Goal: Task Accomplishment & Management: Manage account settings

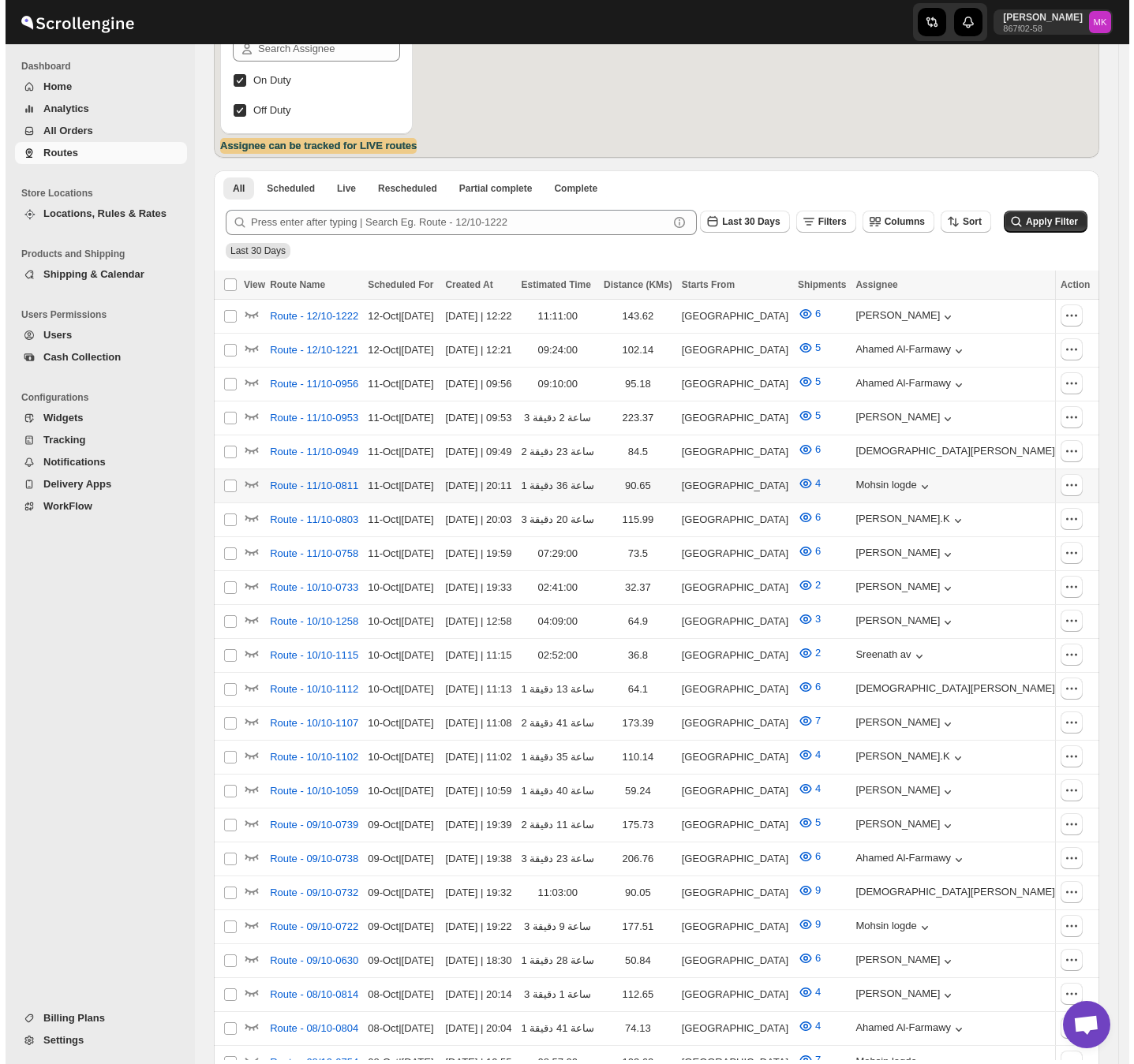
scroll to position [421, 0]
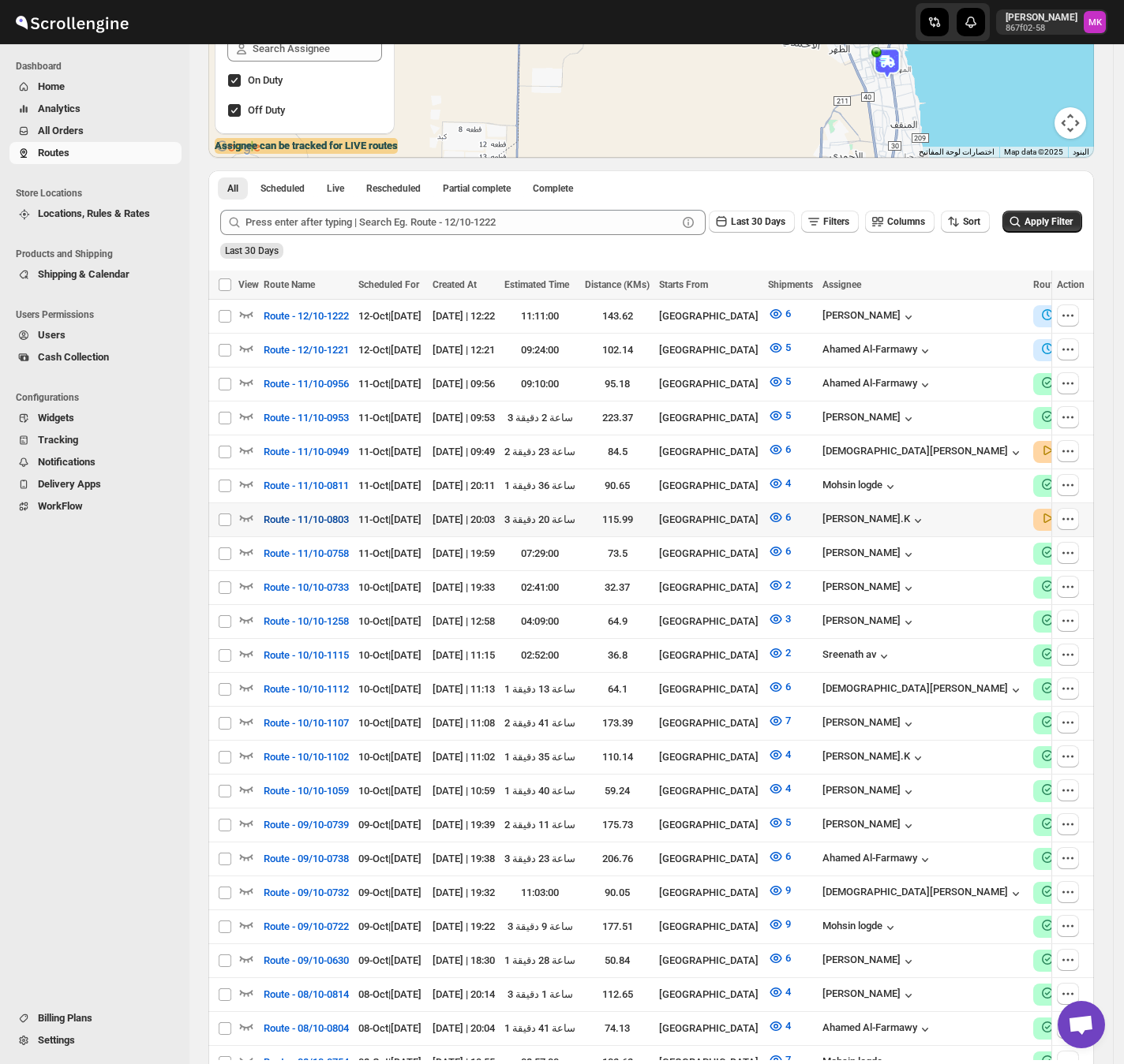
click at [279, 519] on span "Route - 11/10-0803" at bounding box center [306, 520] width 86 height 16
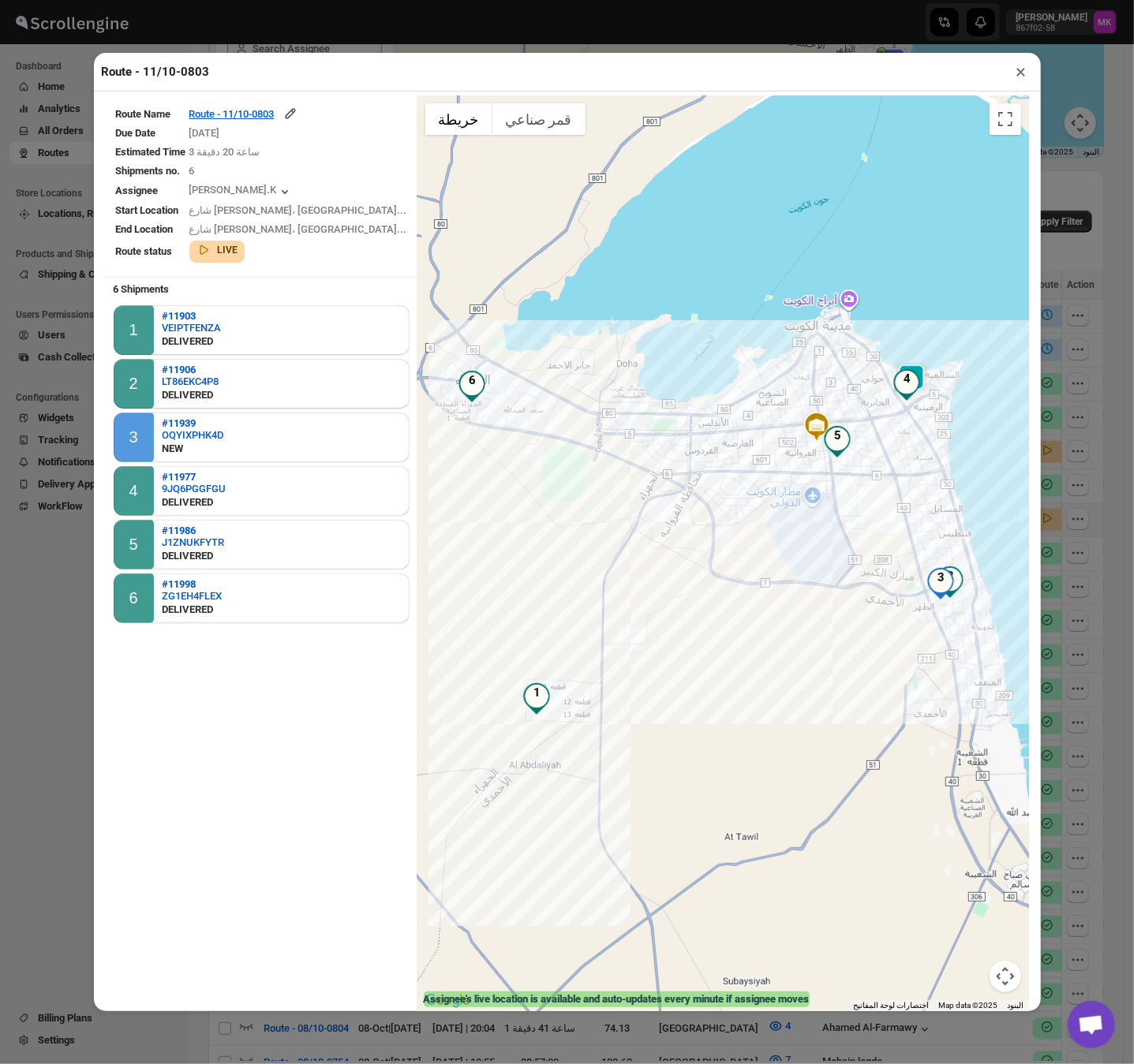
click at [259, 101] on table "Route Name Route - 11/10-0803 Due Date [DATE] Estimated Time 3 ساعة 20 دقيقة Sh…" at bounding box center [261, 185] width 312 height 178
click at [259, 118] on div "Route - 11/10-0803" at bounding box center [244, 113] width 109 height 16
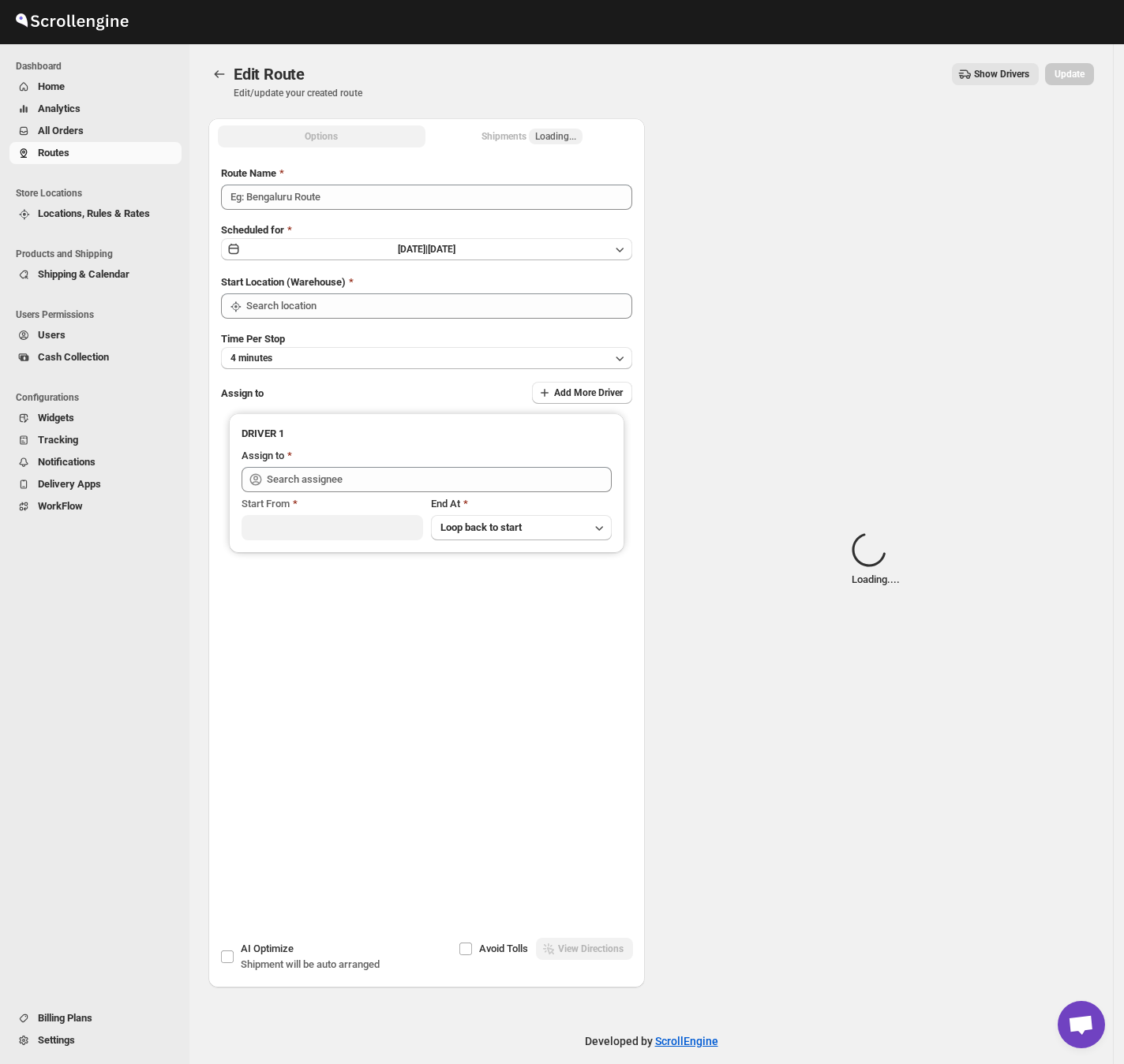
type input "Route - 11/10-0803"
type input "[GEOGRAPHIC_DATA]"
type input "[PERSON_NAME].K ([EMAIL_ADDRESS][DOMAIN_NAME])"
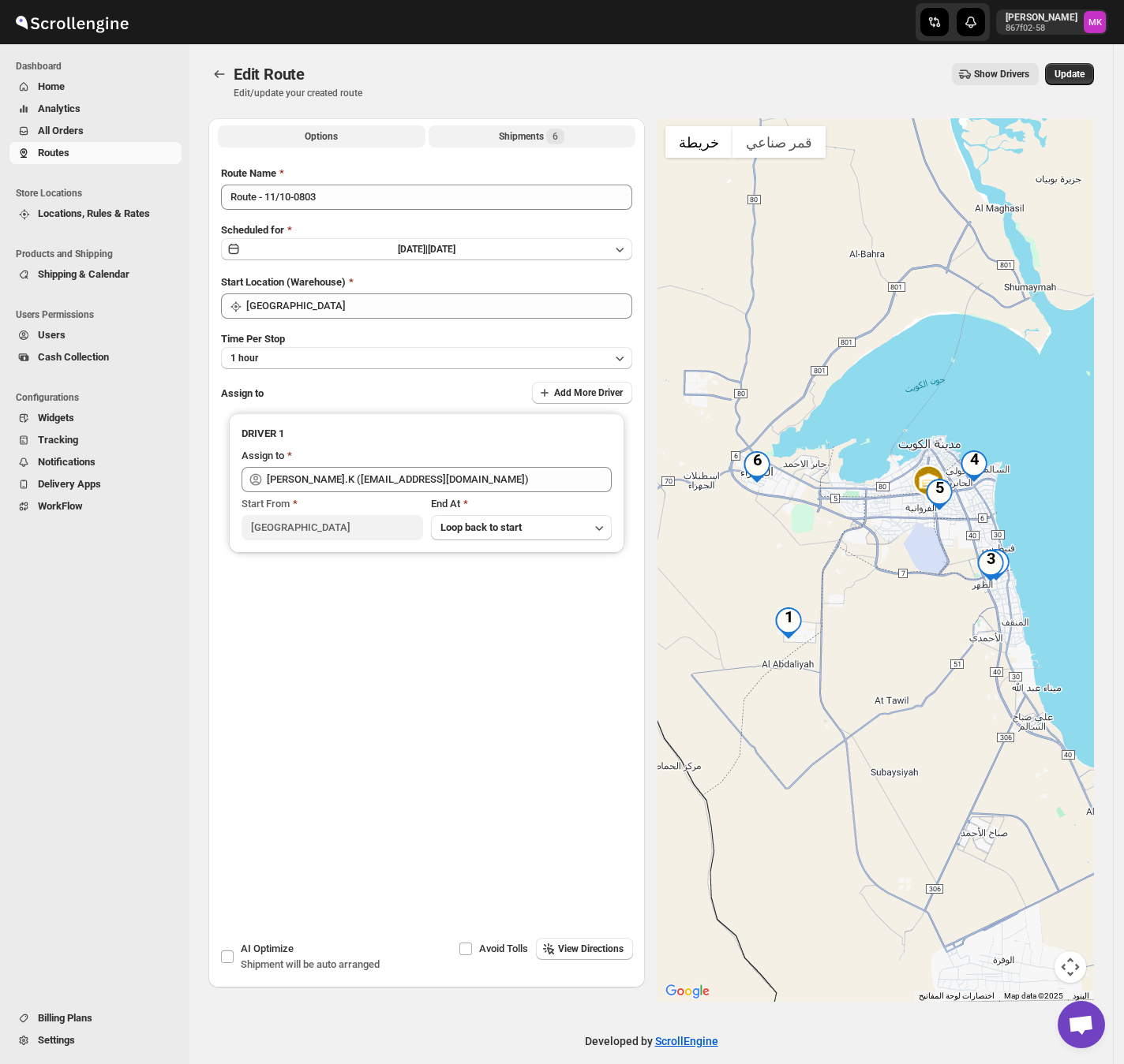
click at [528, 130] on div "Shipments 6" at bounding box center [531, 136] width 66 height 16
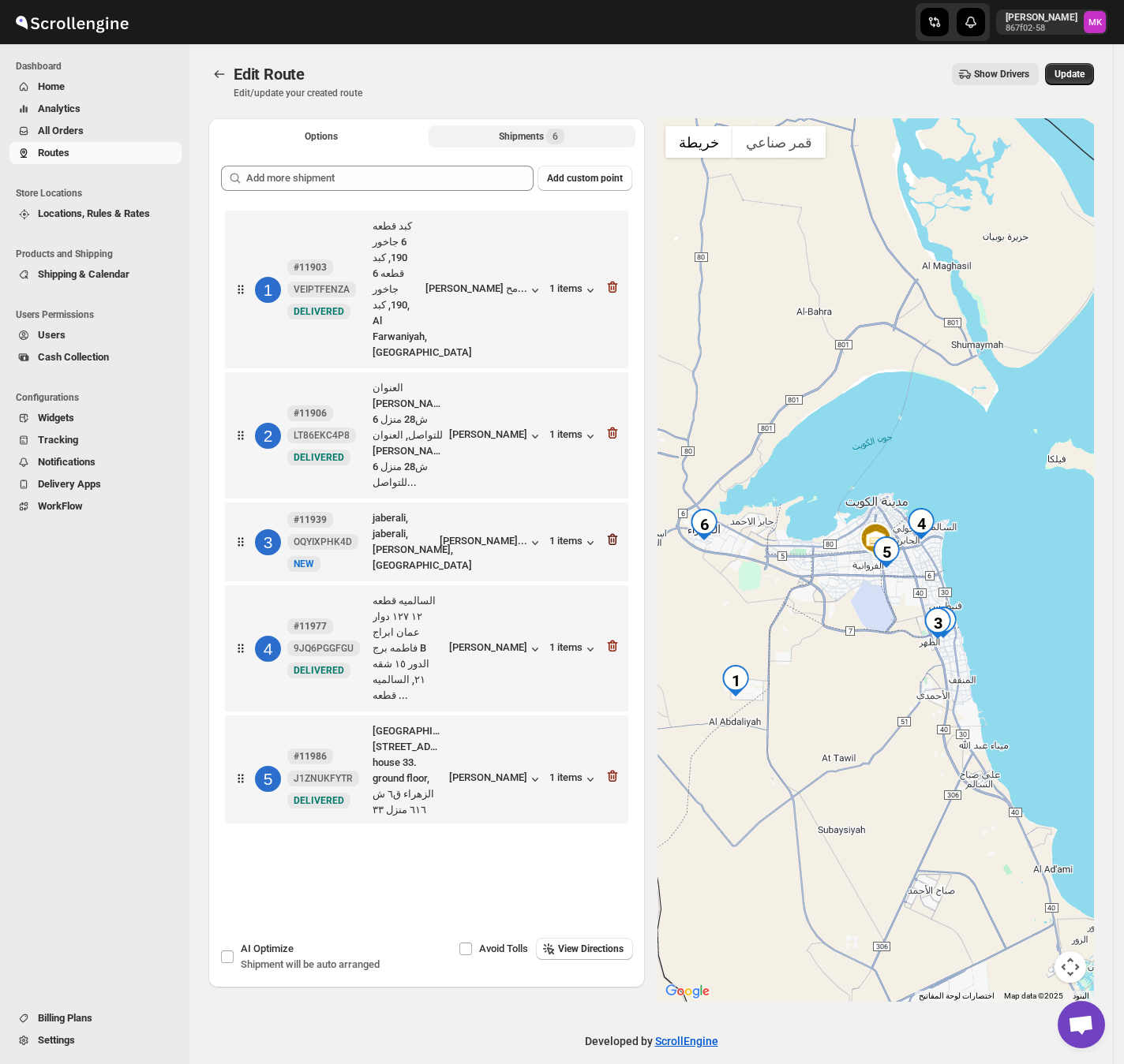
click at [616, 532] on icon "button" at bounding box center [613, 540] width 16 height 16
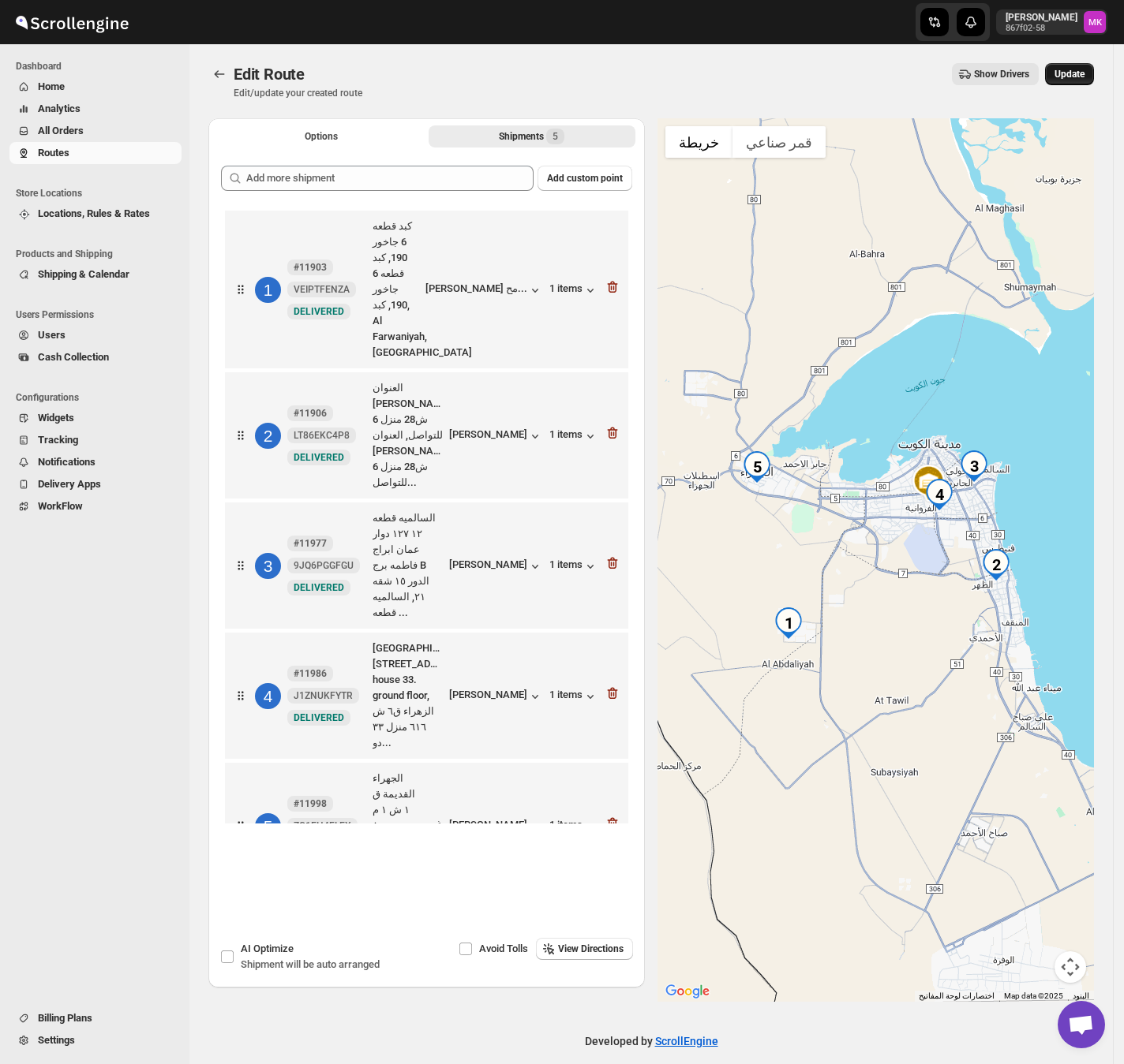
click at [1080, 73] on span "Update" at bounding box center [1069, 74] width 30 height 13
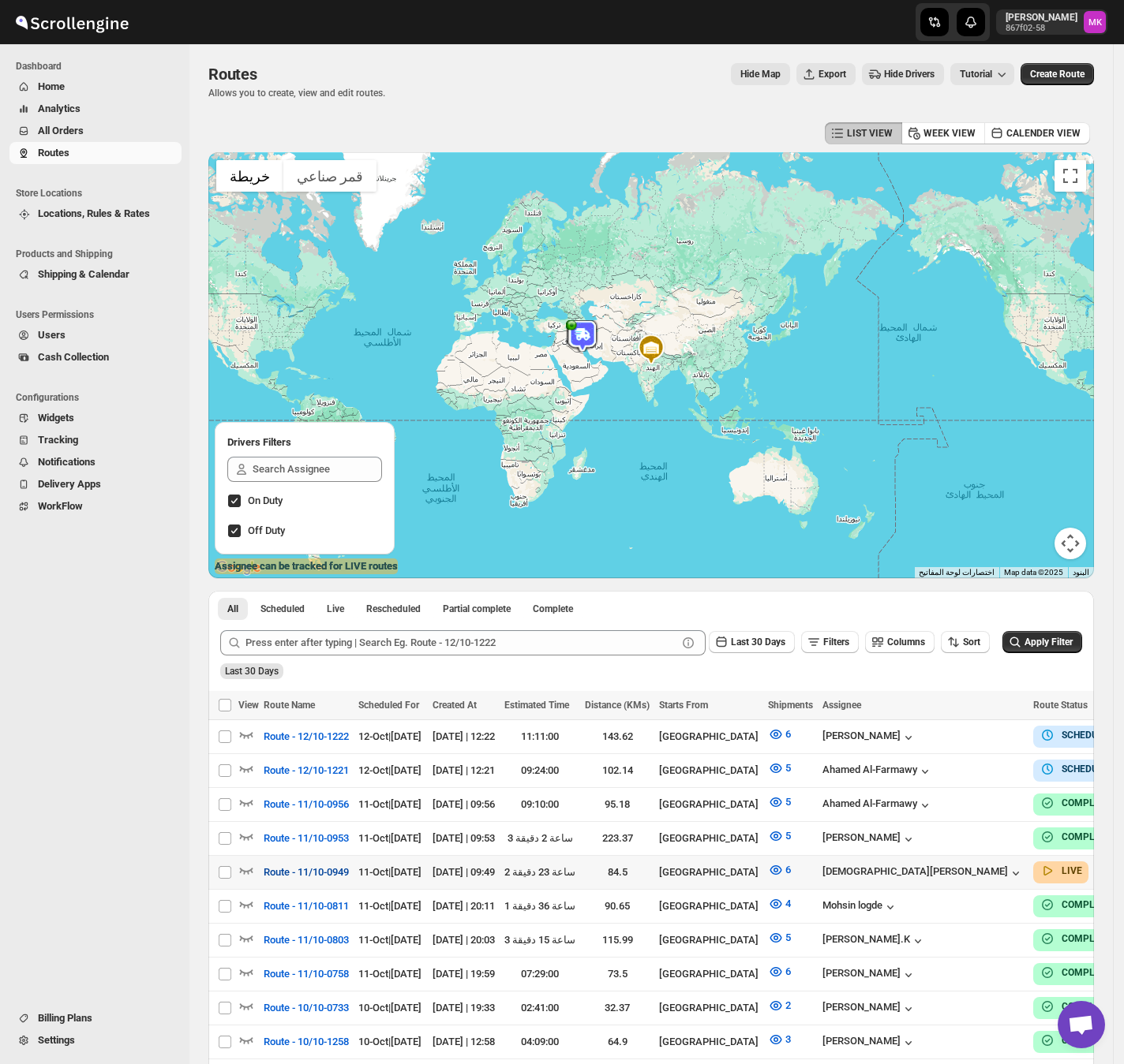
click at [265, 713] on span "Route - 11/10-0949" at bounding box center [306, 872] width 86 height 16
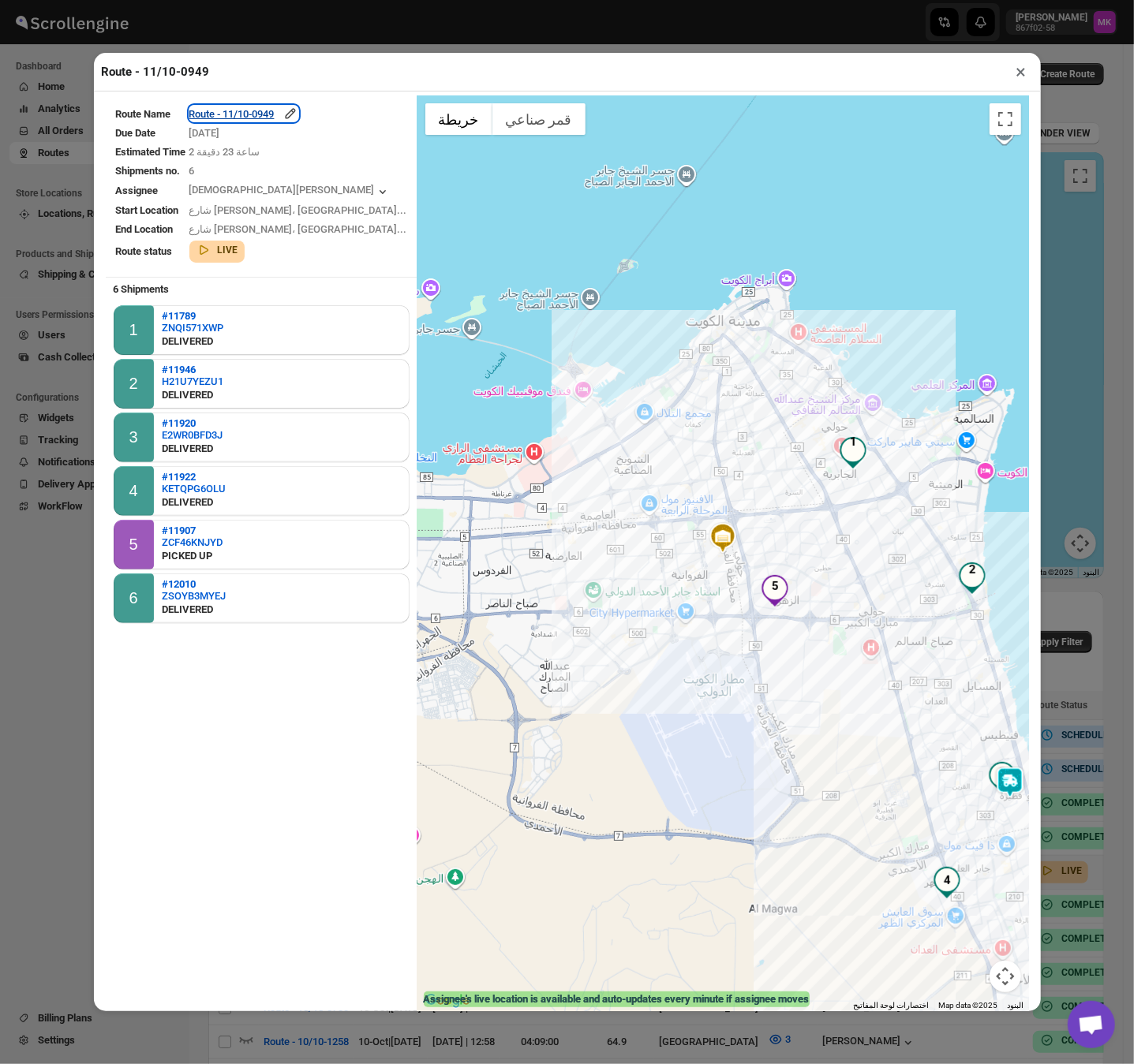
click at [250, 111] on div "Route - 11/10-0949" at bounding box center [244, 113] width 109 height 16
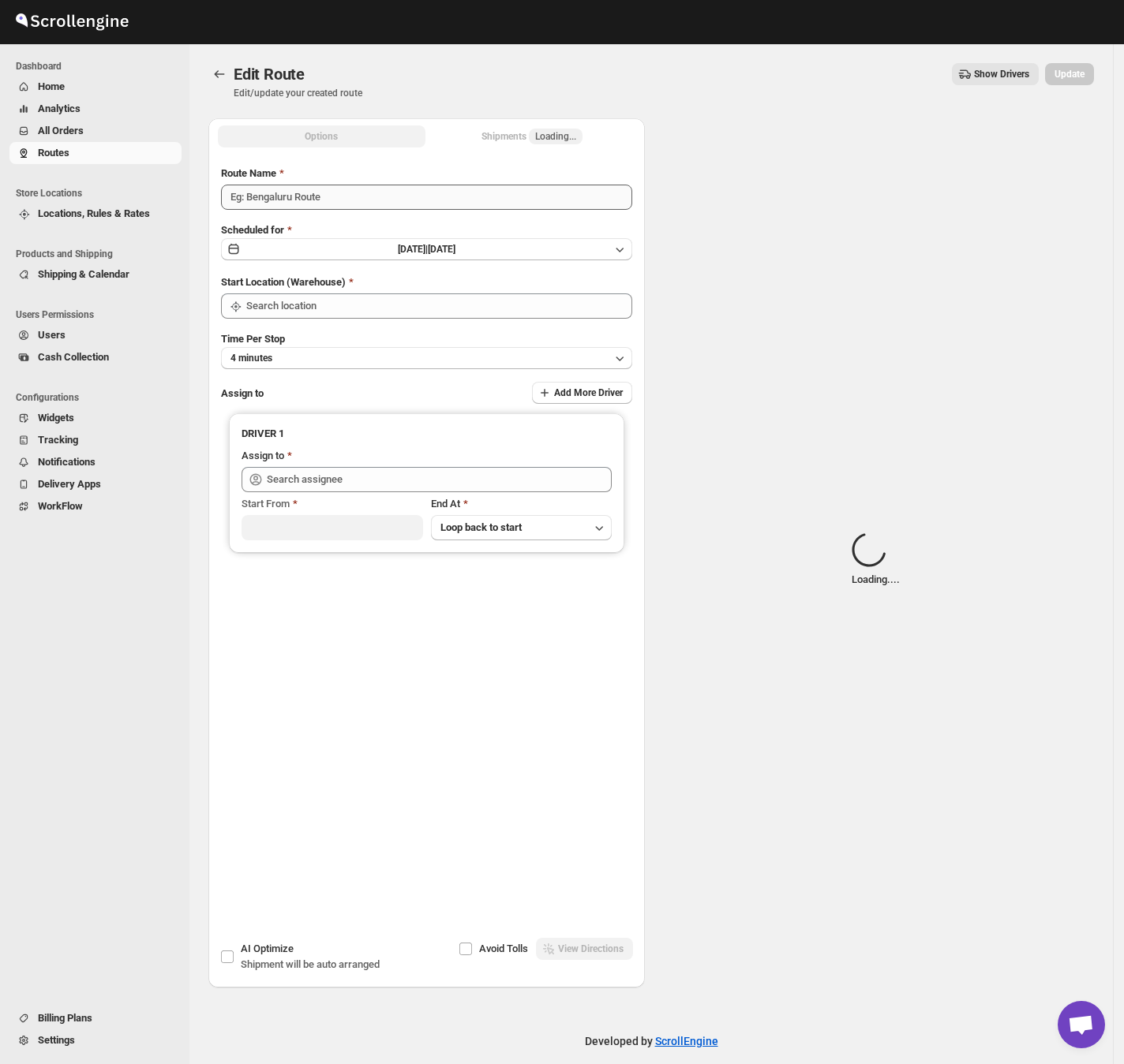
type input "Route - 11/10-0949"
type input "[GEOGRAPHIC_DATA]"
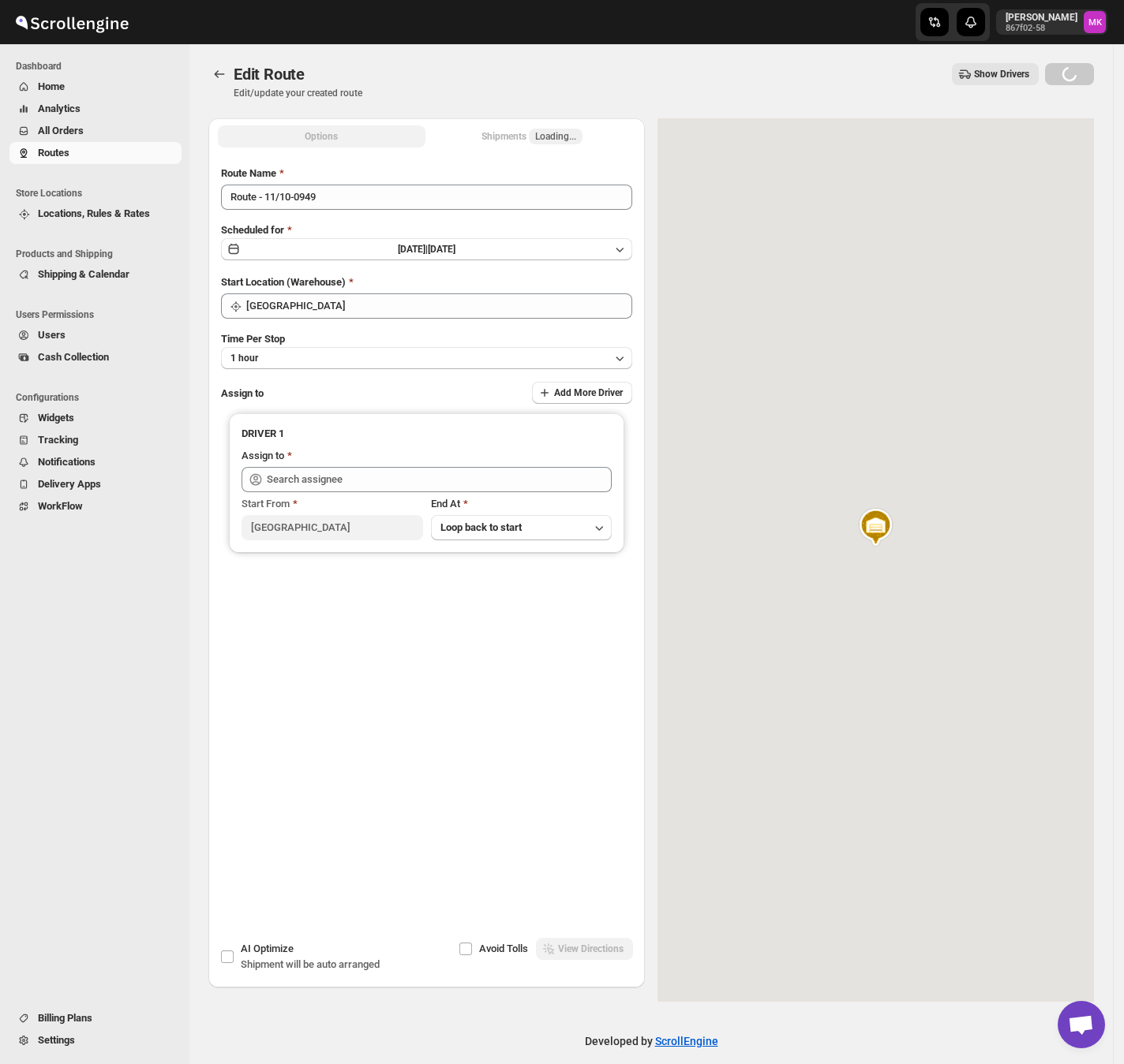
type input "[PERSON_NAME] ([EMAIL_ADDRESS][DOMAIN_NAME])"
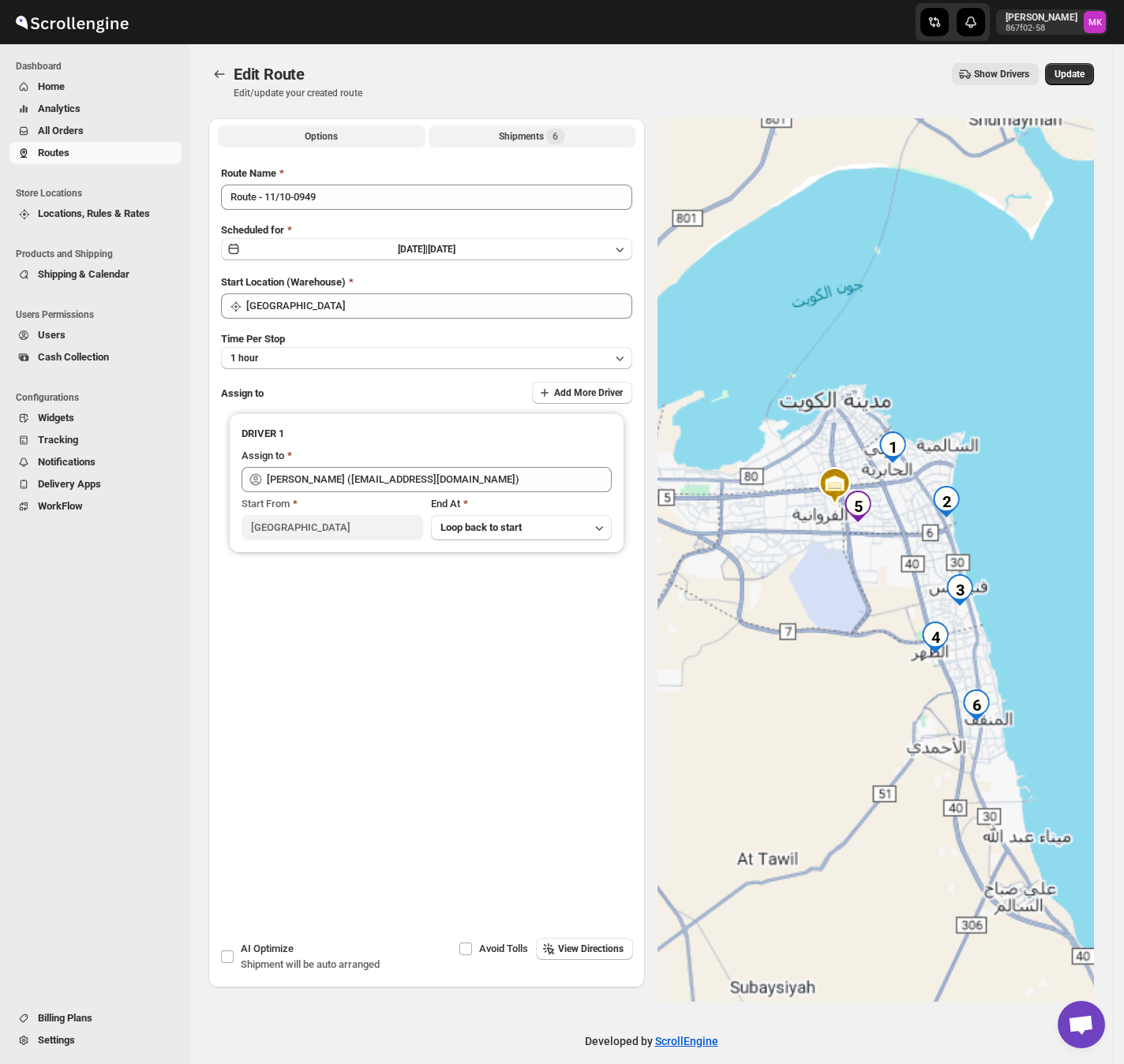
click at [549, 137] on div "Shipments 6" at bounding box center [531, 136] width 66 height 16
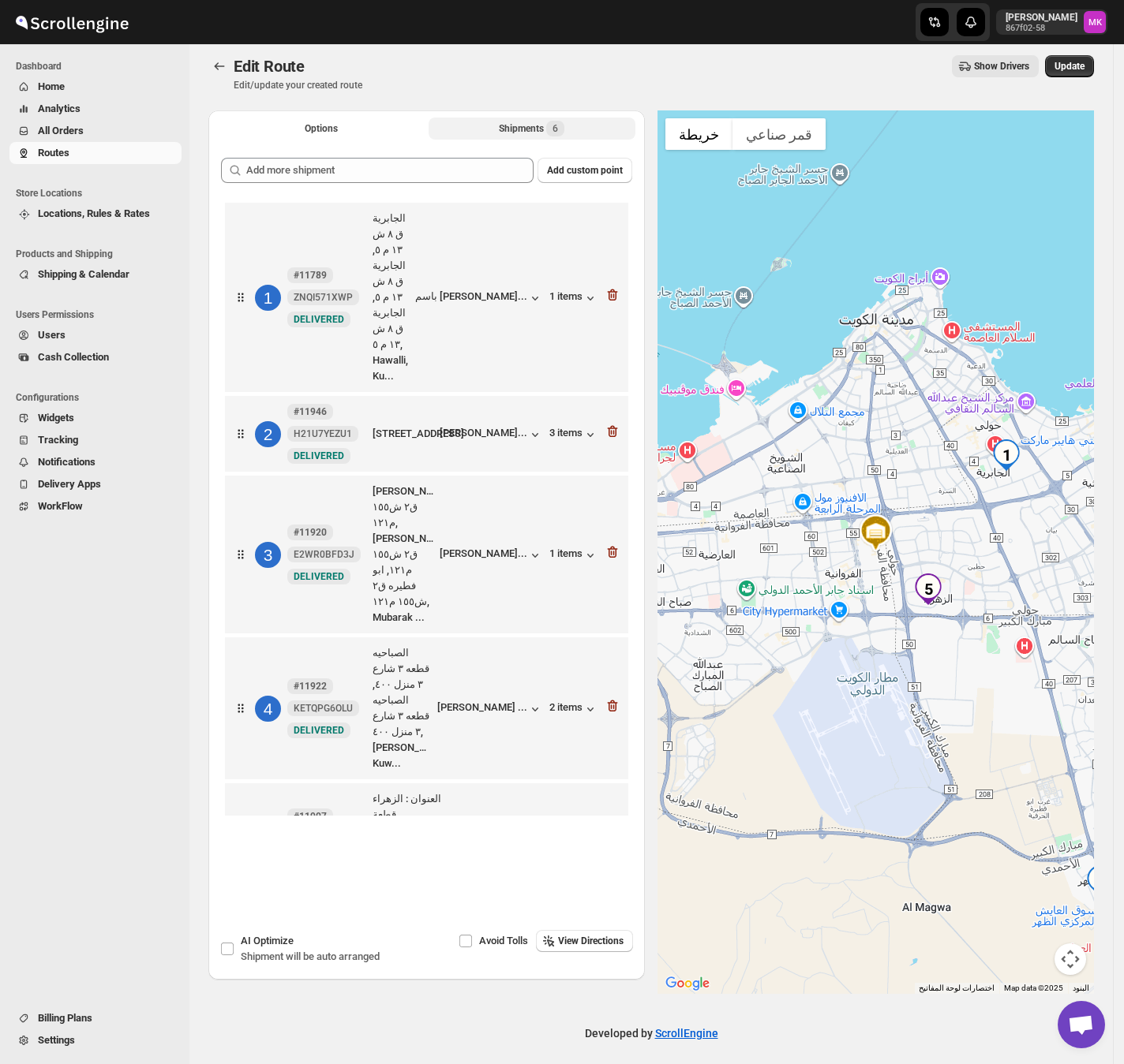
scroll to position [16, 0]
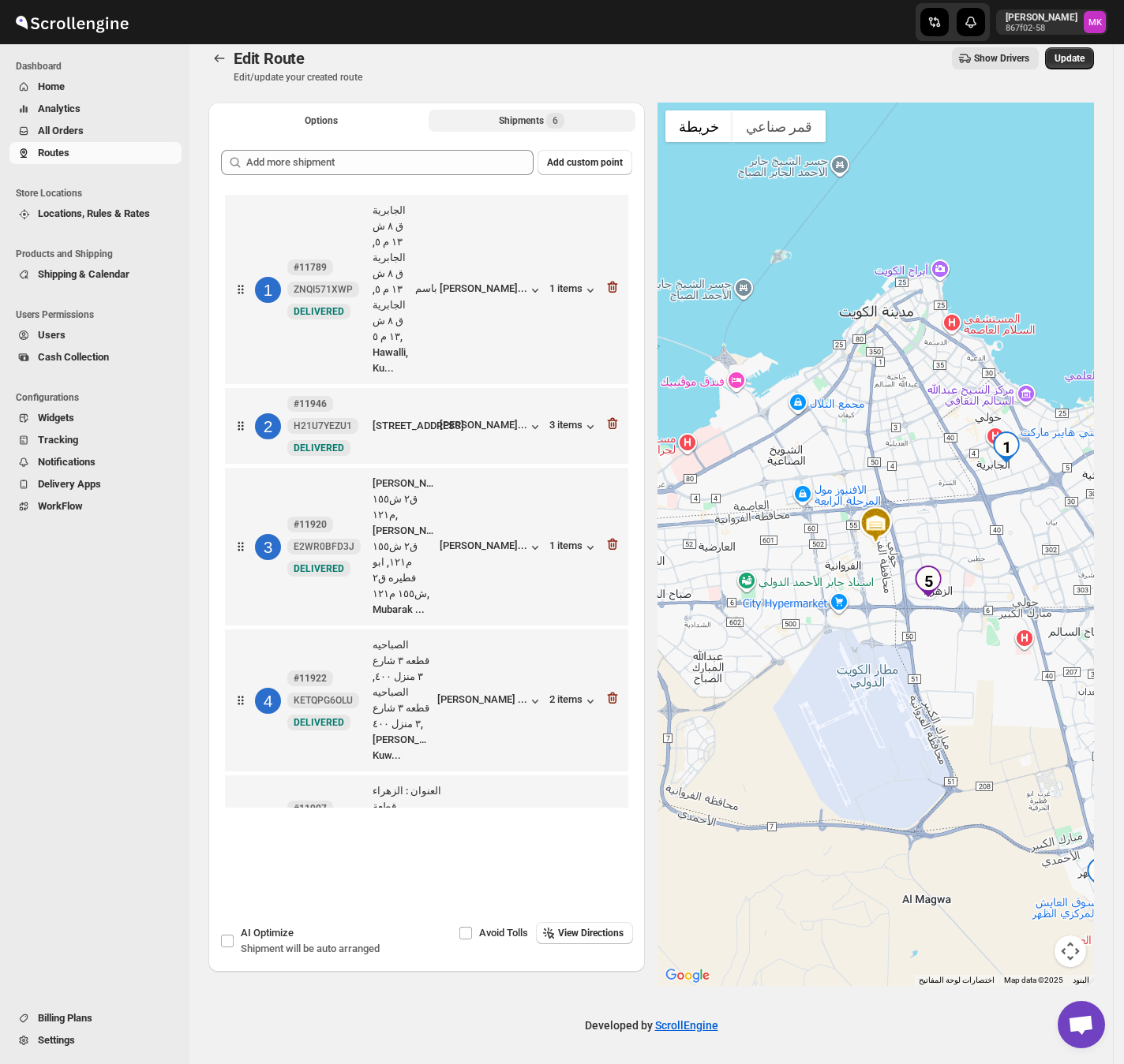
click at [619, 713] on div at bounding box center [613, 831] width 16 height 21
click at [616, 713] on icon "button" at bounding box center [613, 829] width 10 height 12
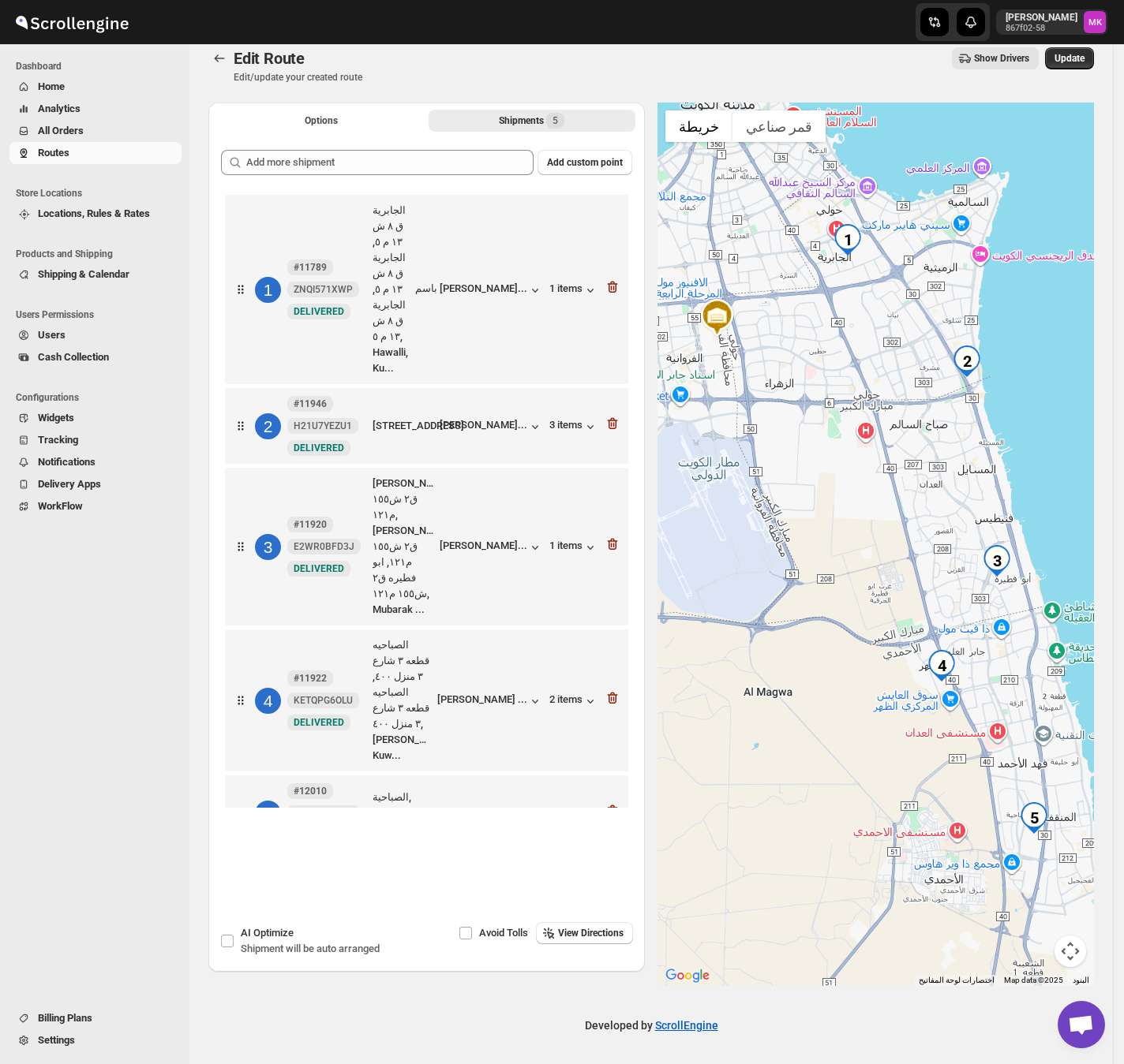
click at [1094, 49] on button "Update" at bounding box center [1070, 59] width 49 height 22
